Goal: Information Seeking & Learning: Understand process/instructions

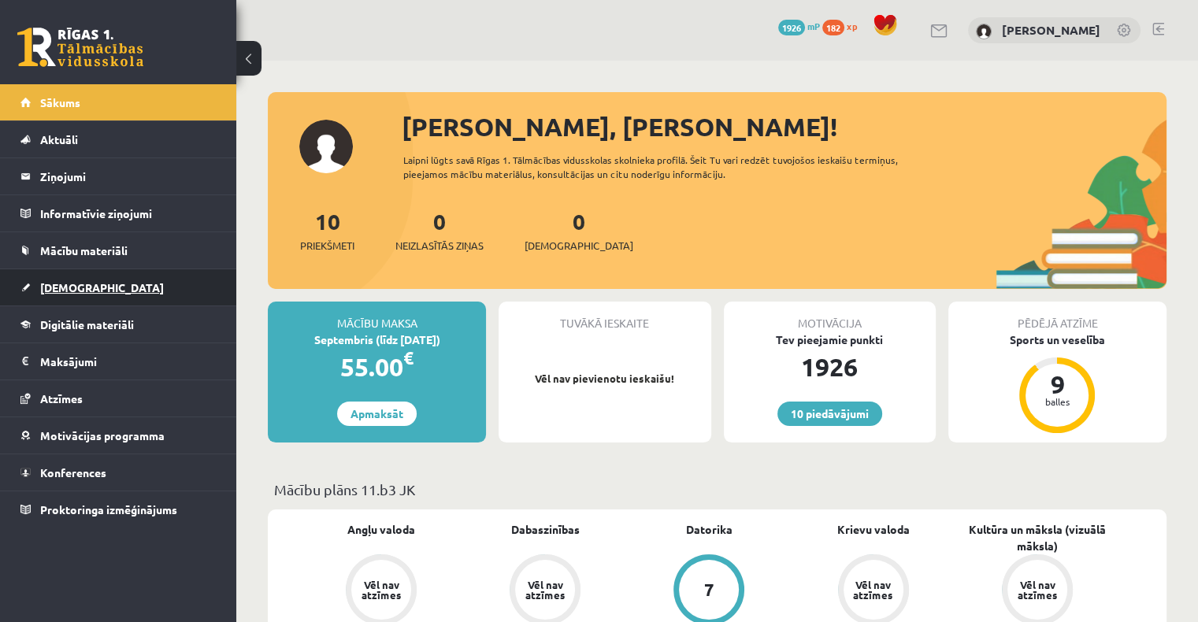
click at [88, 285] on link "[DEMOGRAPHIC_DATA]" at bounding box center [118, 287] width 196 height 36
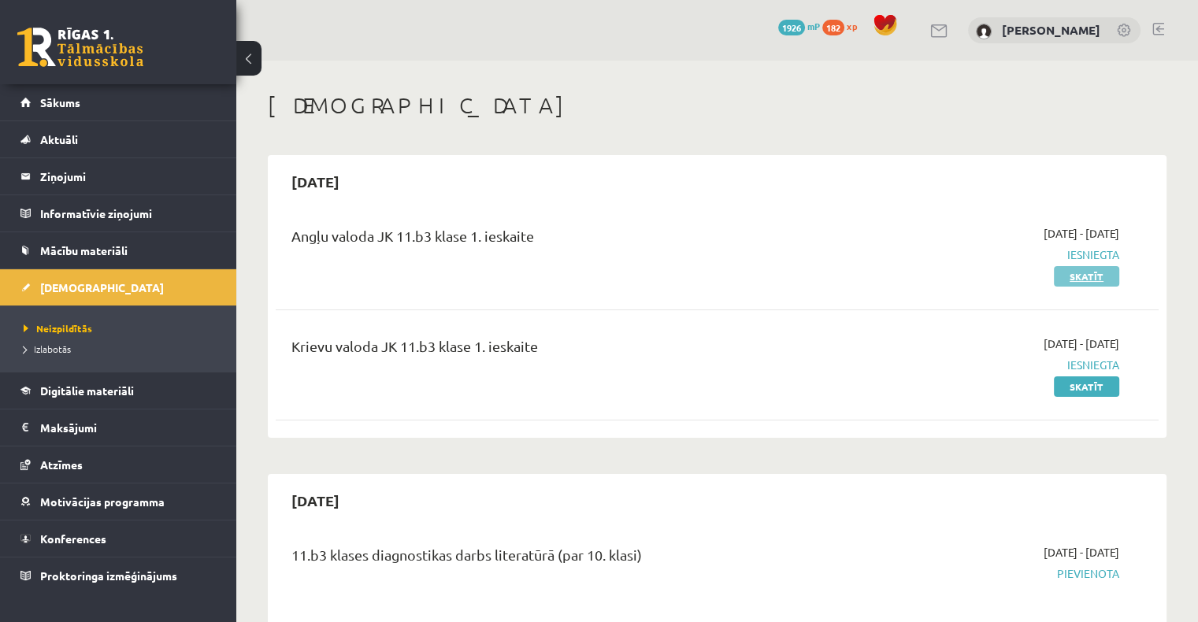
click at [1084, 277] on link "Skatīt" at bounding box center [1086, 276] width 65 height 20
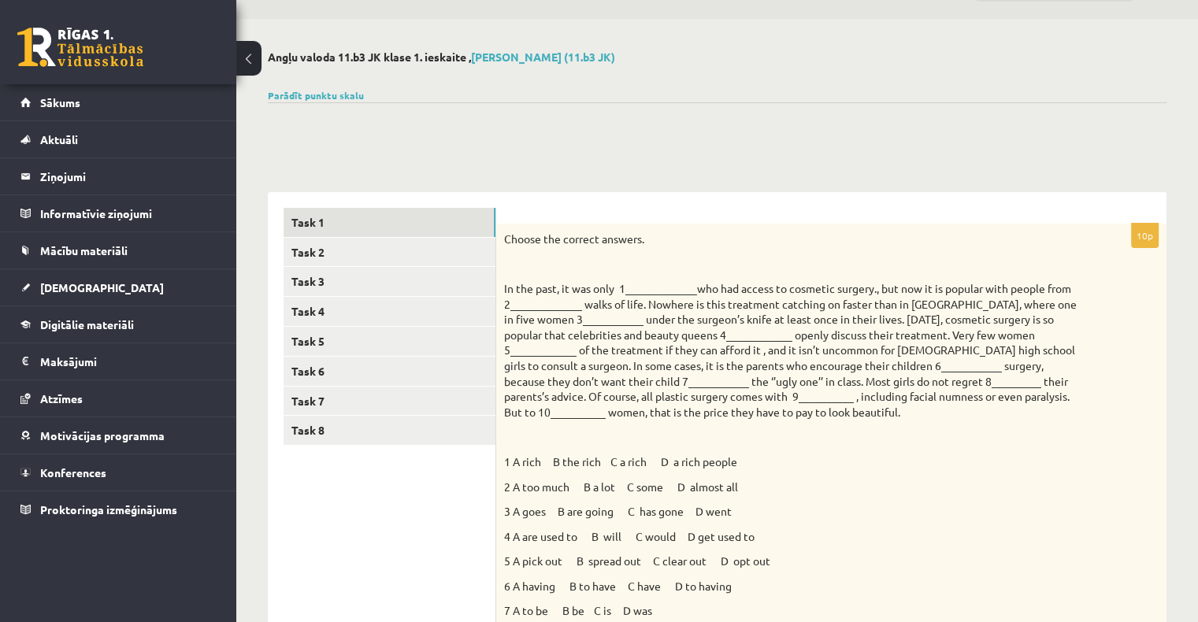
scroll to position [236, 0]
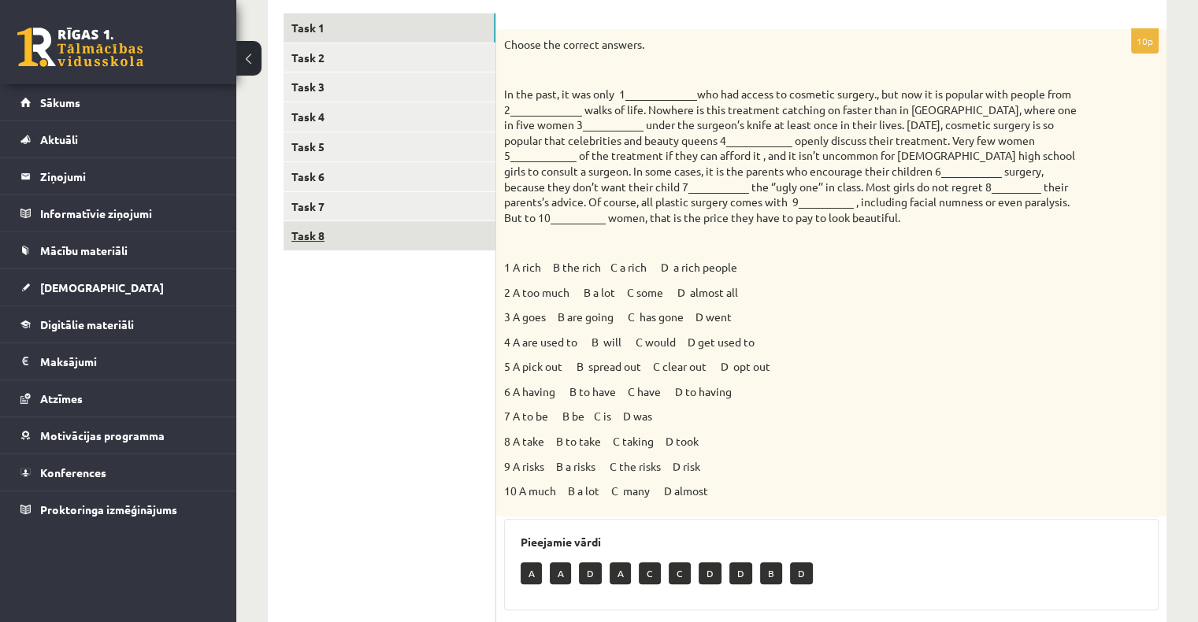
click at [354, 236] on link "Task 8" at bounding box center [390, 235] width 212 height 29
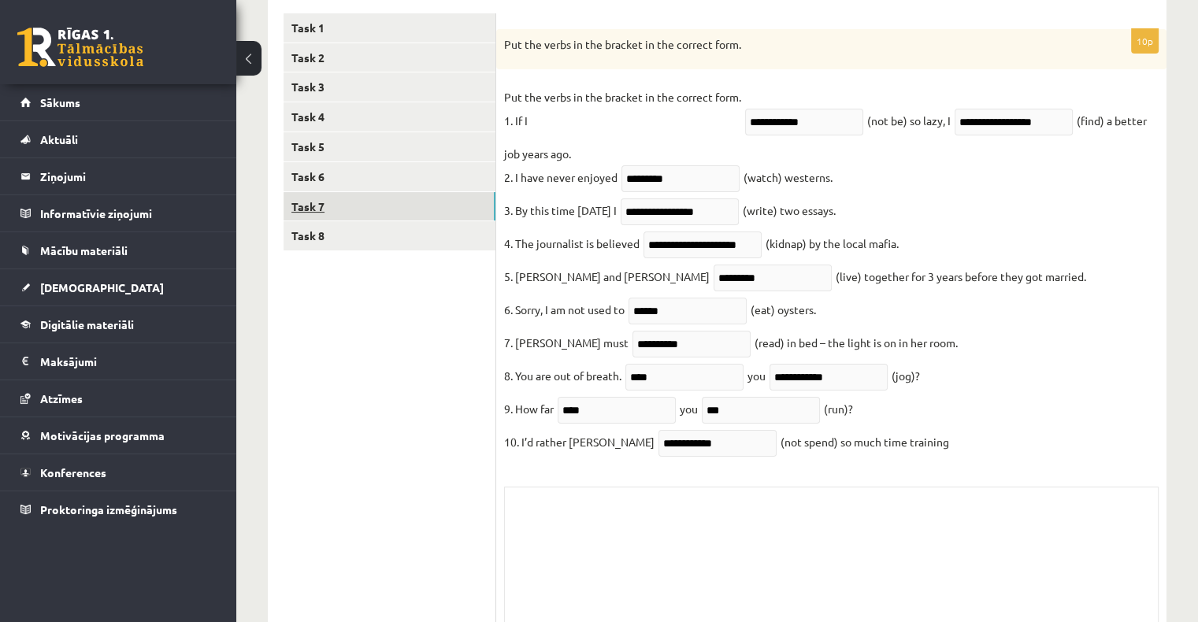
click at [361, 207] on link "Task 7" at bounding box center [390, 206] width 212 height 29
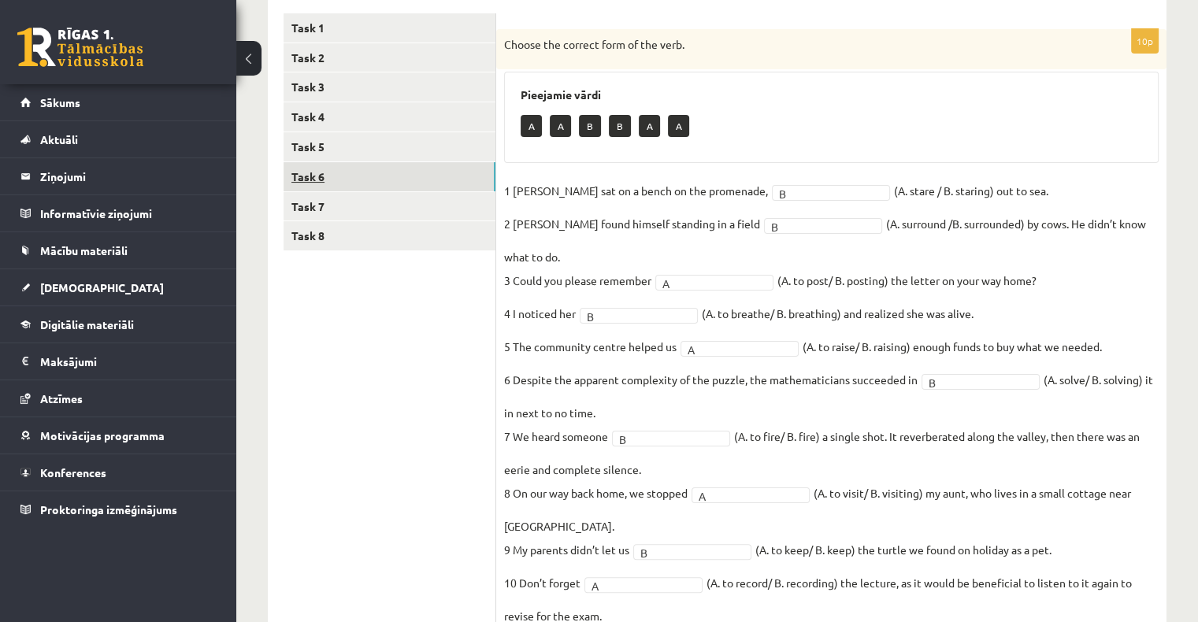
click at [367, 179] on link "Task 6" at bounding box center [390, 176] width 212 height 29
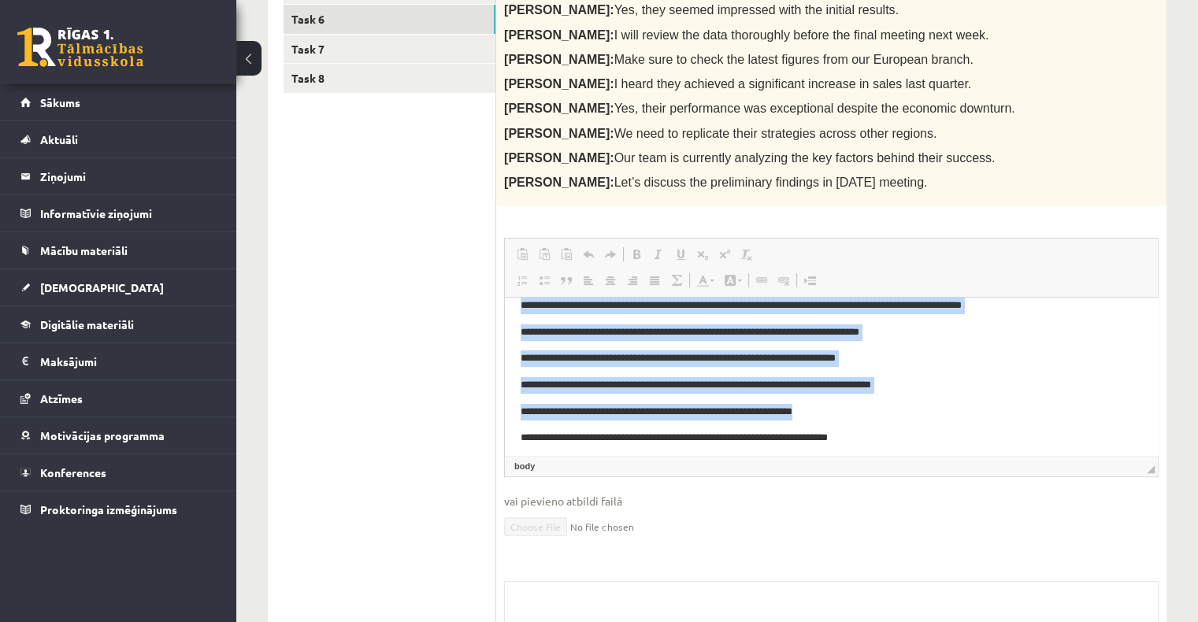
scroll to position [76, 0]
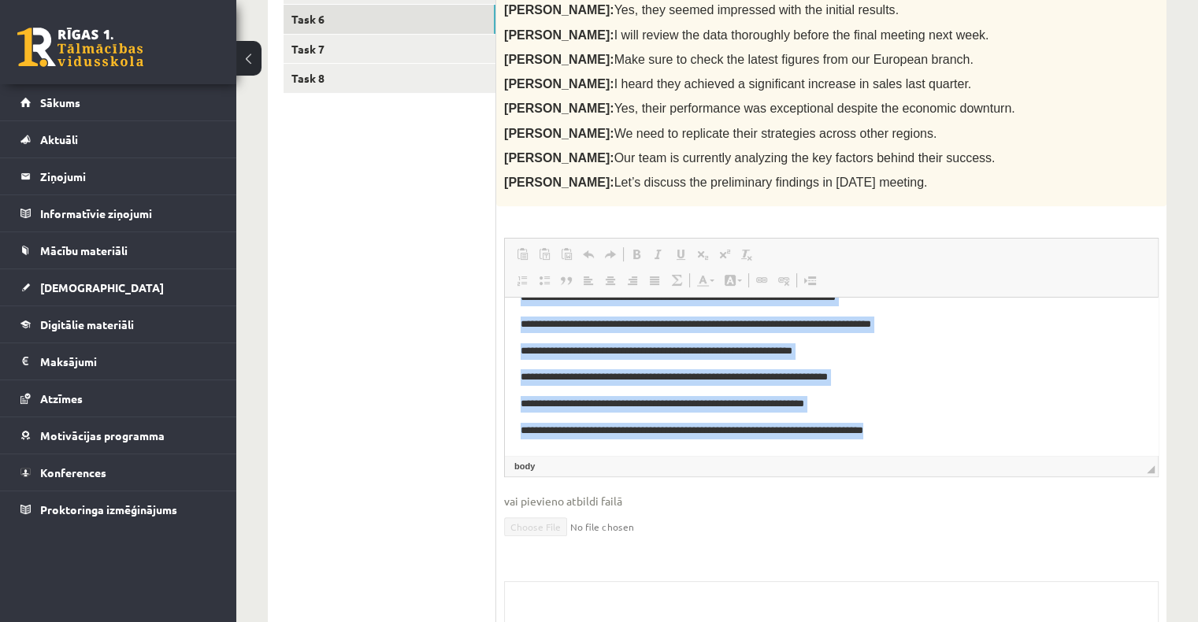
drag, startPoint x: 520, startPoint y: 312, endPoint x: 1013, endPoint y: 443, distance: 510.0
click at [1015, 442] on html "**********" at bounding box center [831, 338] width 653 height 234
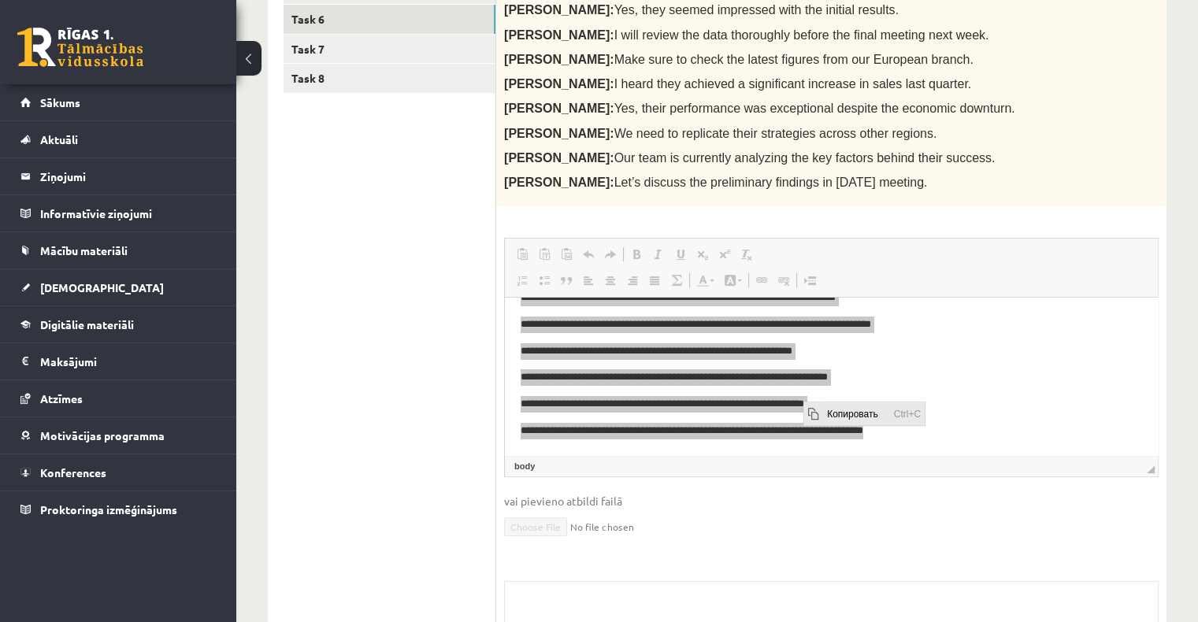
scroll to position [0, 0]
click at [832, 415] on span "Копировать" at bounding box center [855, 413] width 67 height 23
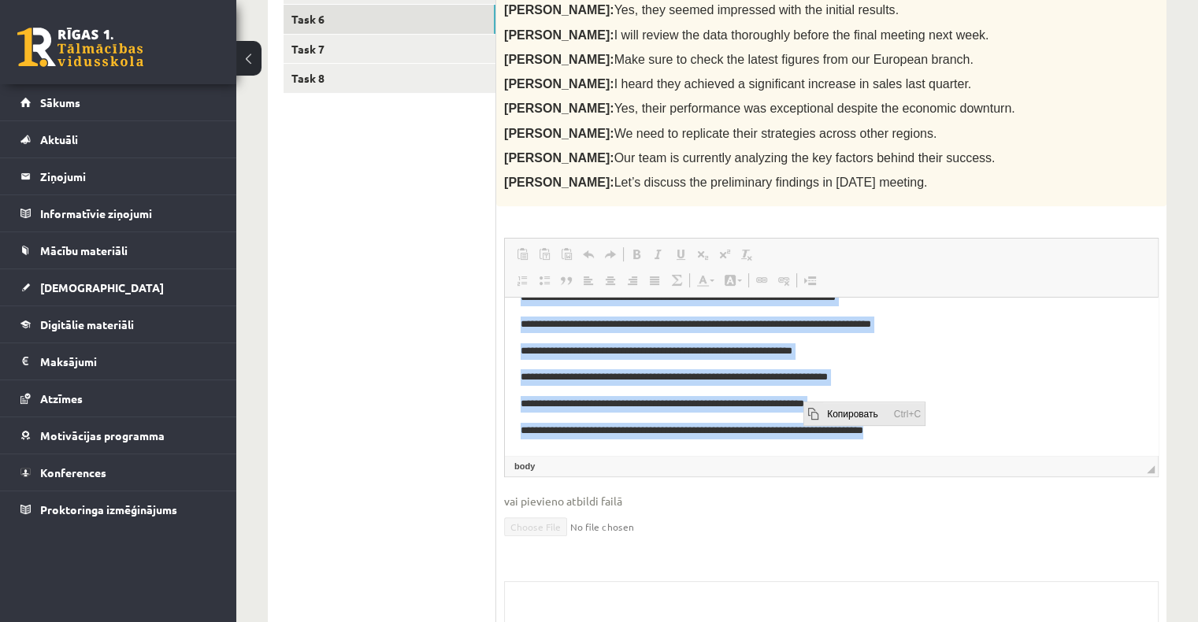
copy body "**********"
